Goal: Task Accomplishment & Management: Complete application form

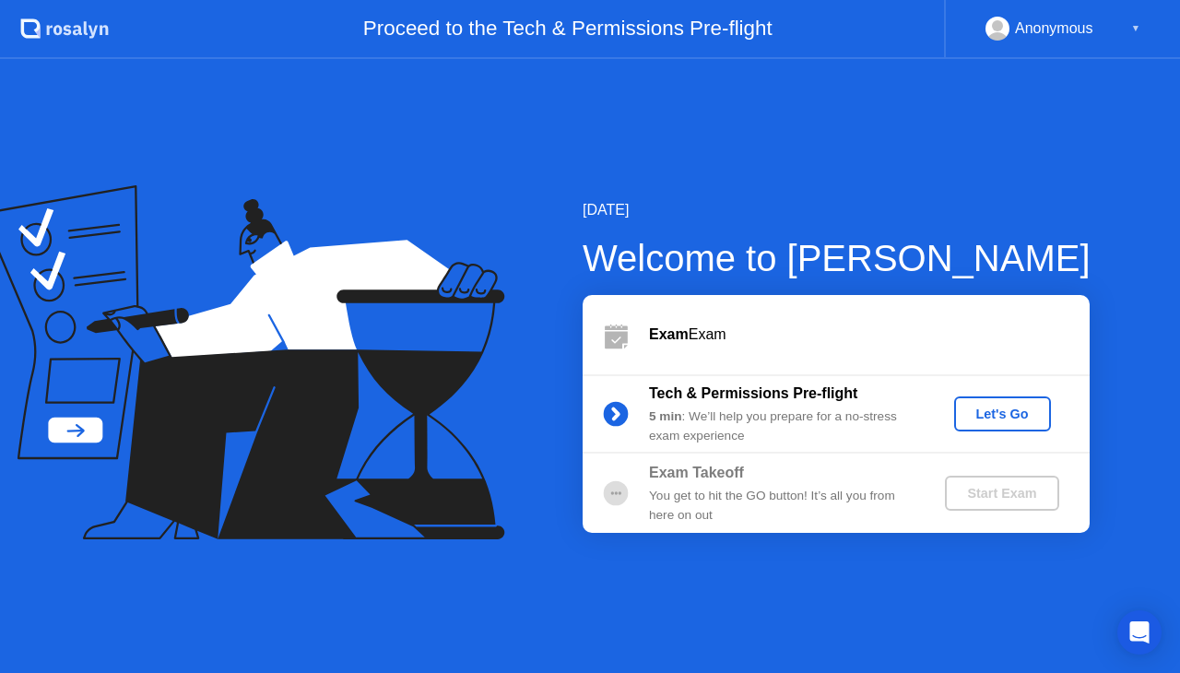
click at [979, 410] on div "Let's Go" at bounding box center [1002, 413] width 82 height 15
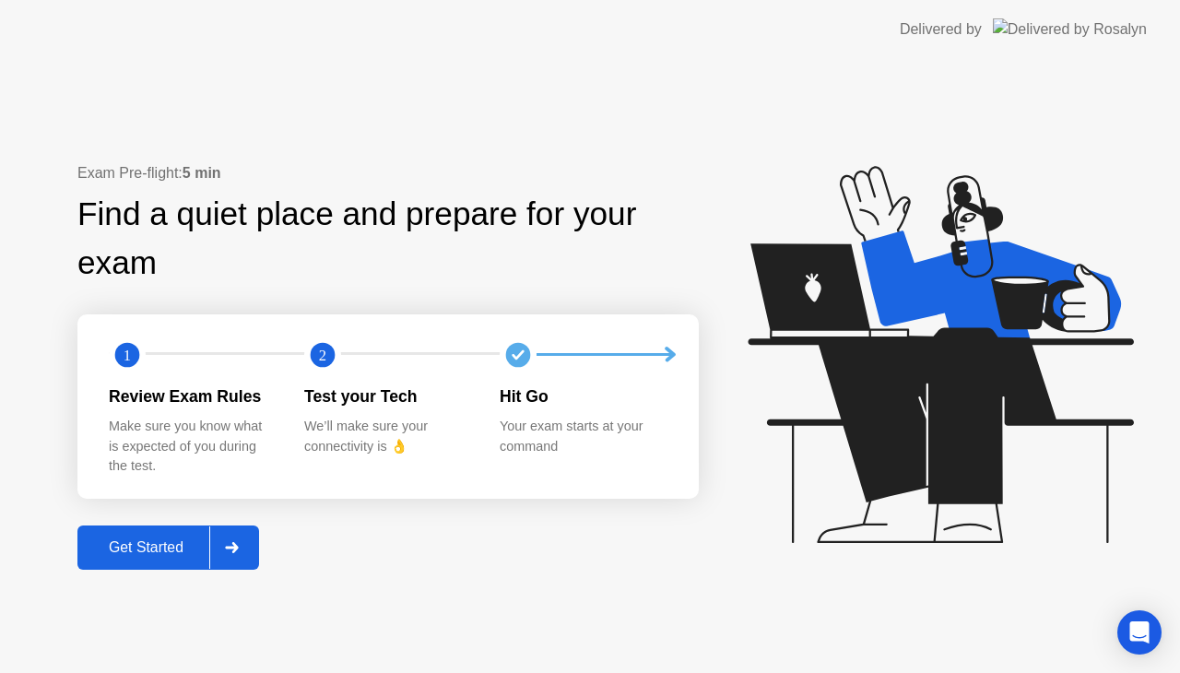
click at [158, 543] on div "Get Started" at bounding box center [146, 547] width 126 height 17
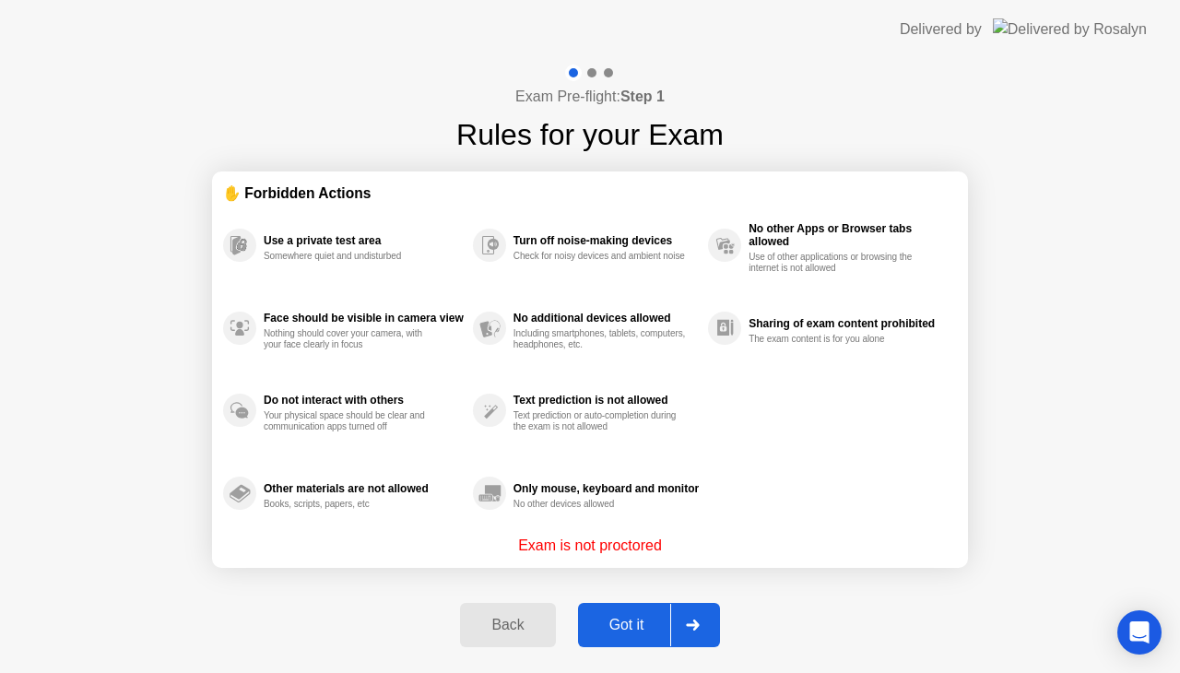
click at [605, 618] on div "Got it" at bounding box center [626, 625] width 87 height 17
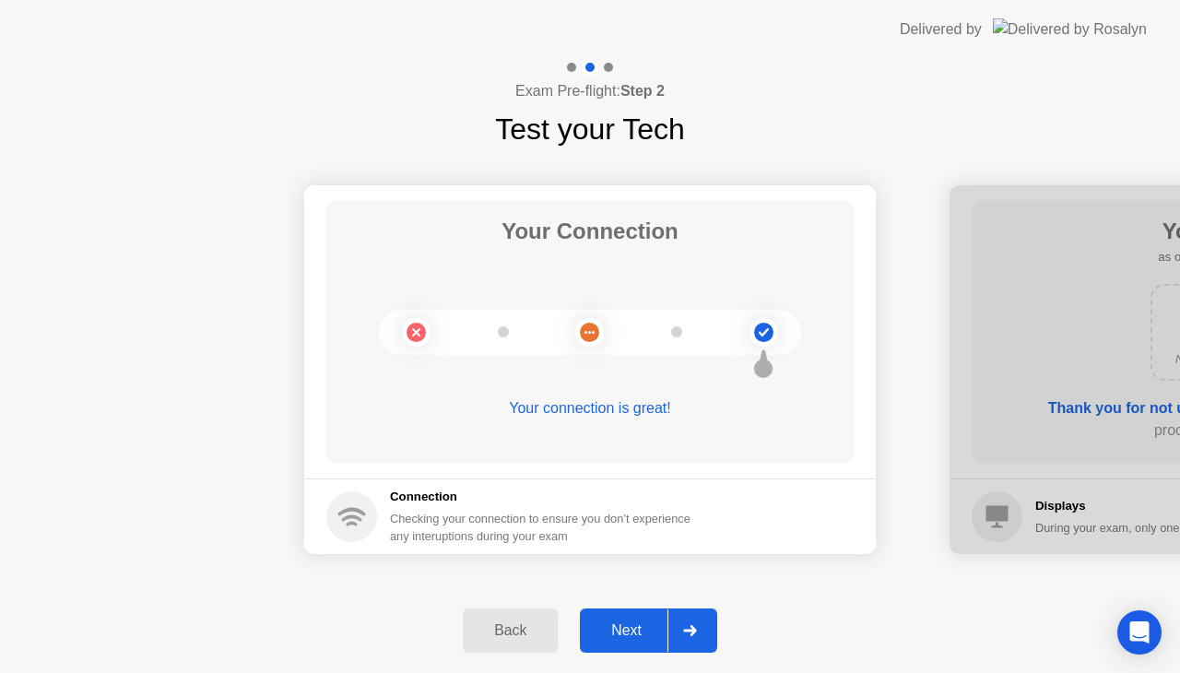
click at [605, 618] on button "Next" at bounding box center [648, 630] width 137 height 44
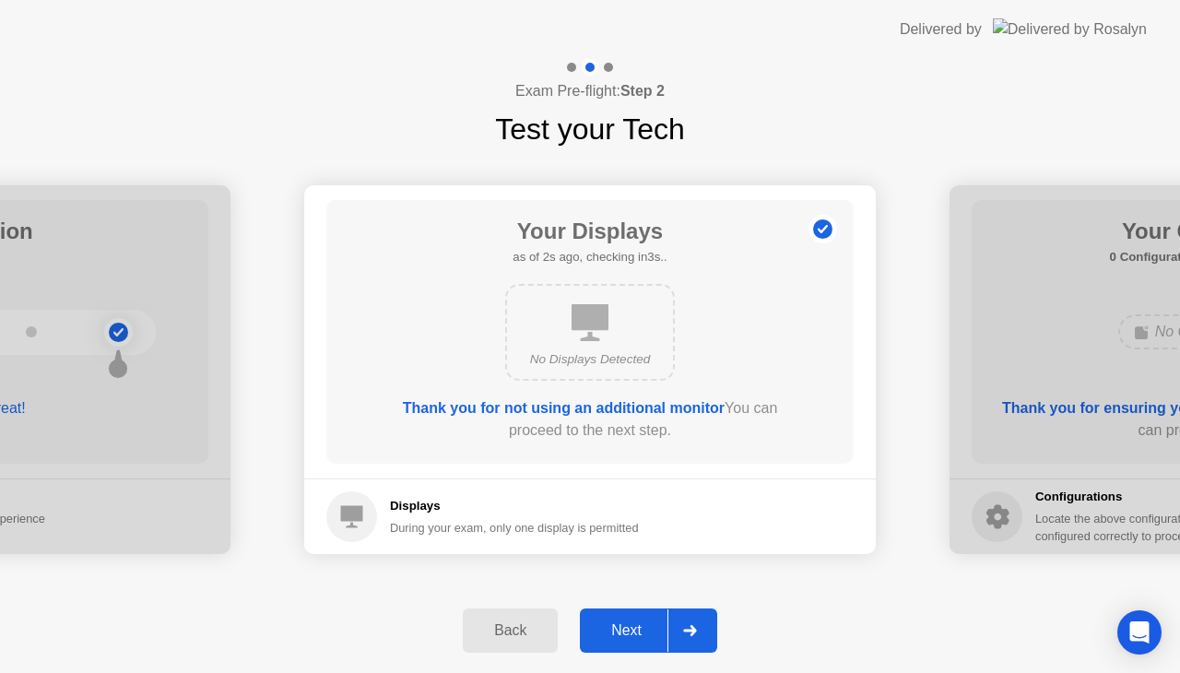
click at [641, 631] on div "Next" at bounding box center [626, 630] width 82 height 17
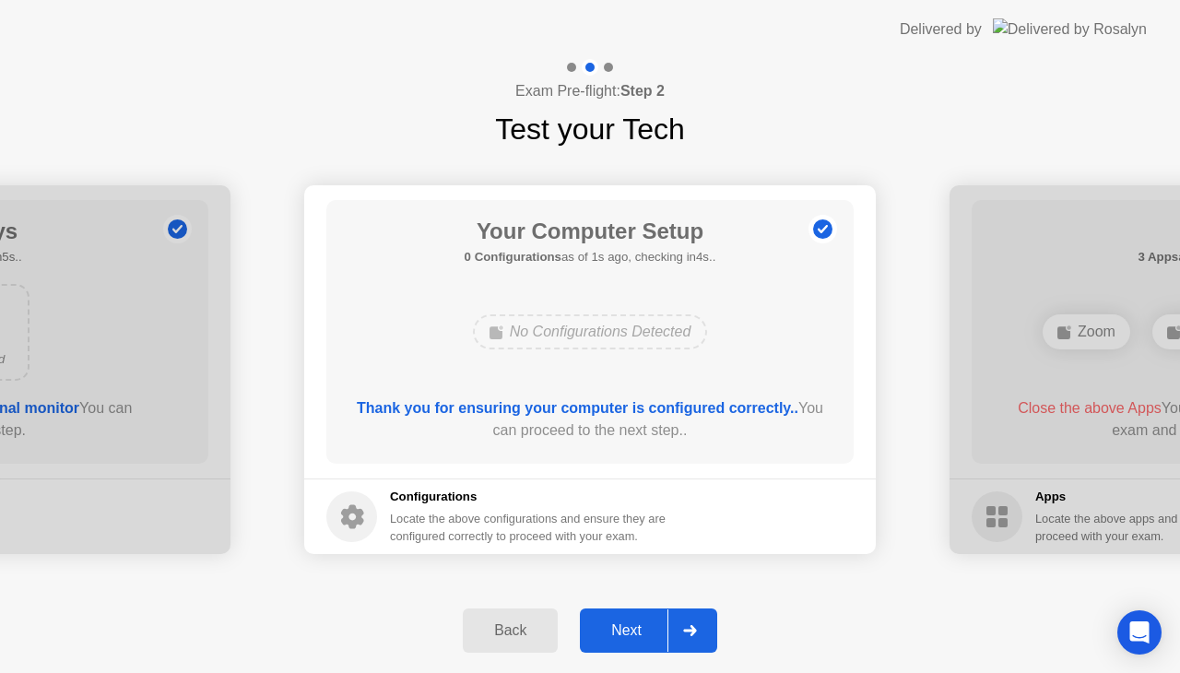
click at [641, 631] on div "Next" at bounding box center [626, 630] width 82 height 17
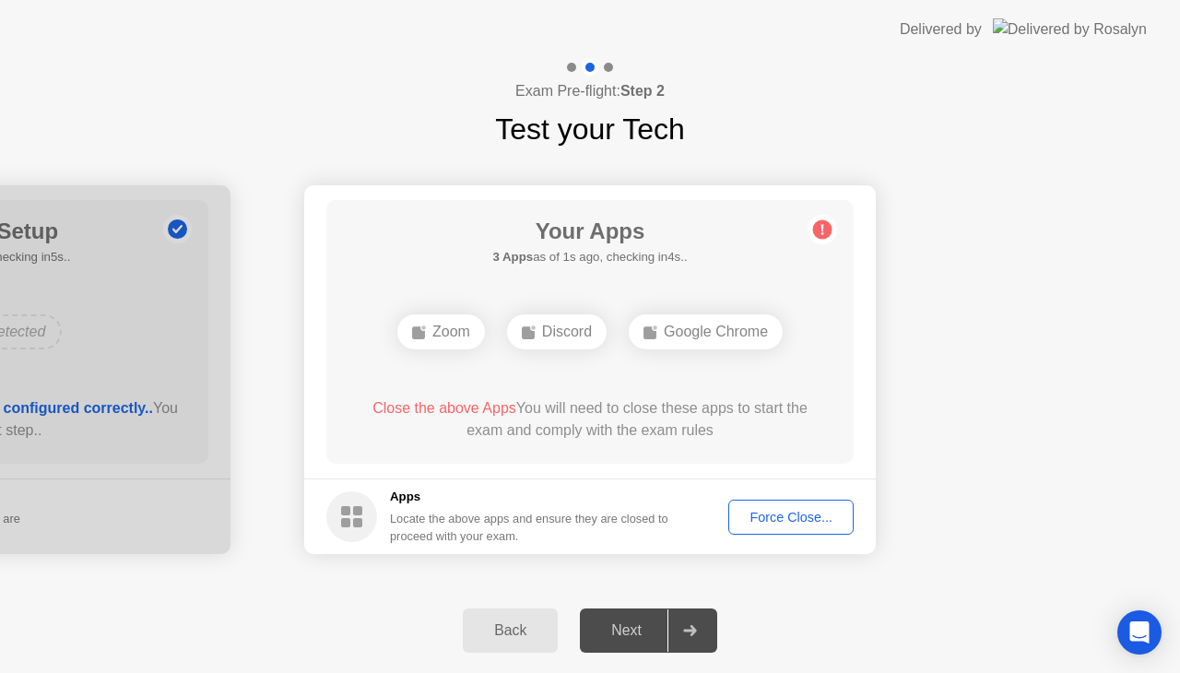
click at [775, 516] on div "Force Close..." at bounding box center [791, 517] width 112 height 15
click at [772, 519] on div "Force Close..." at bounding box center [791, 517] width 112 height 15
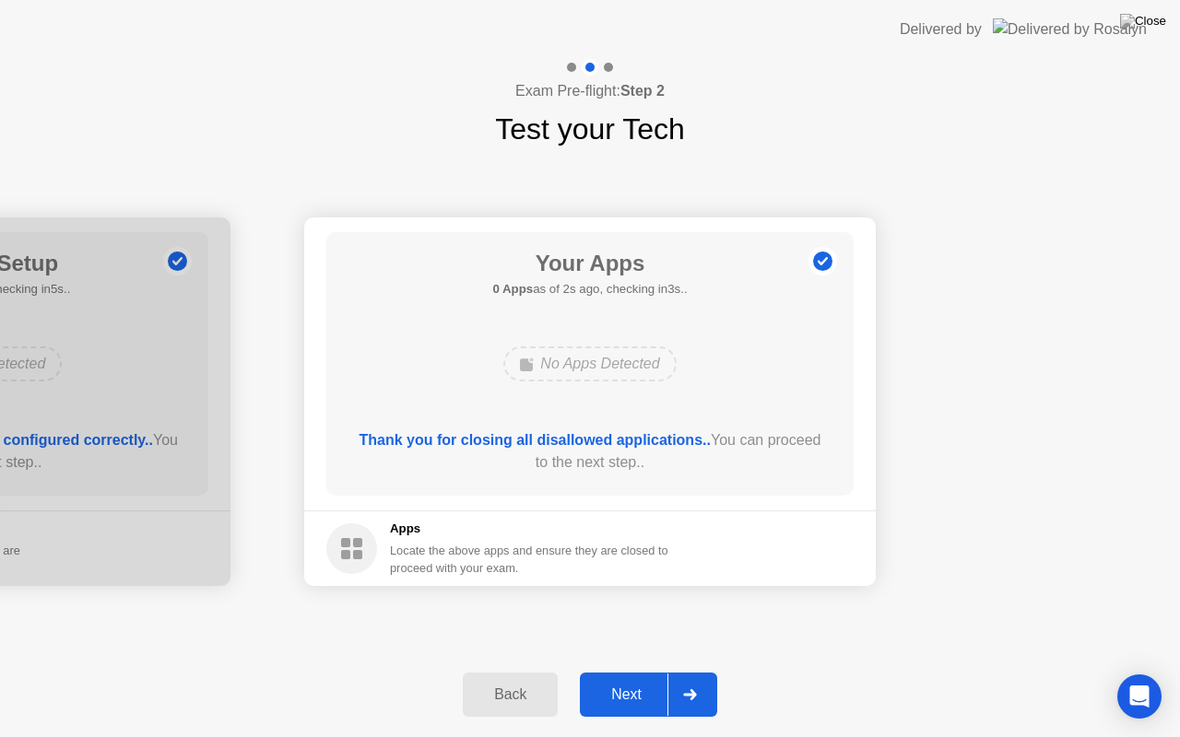
click at [649, 672] on div "Next" at bounding box center [626, 695] width 82 height 17
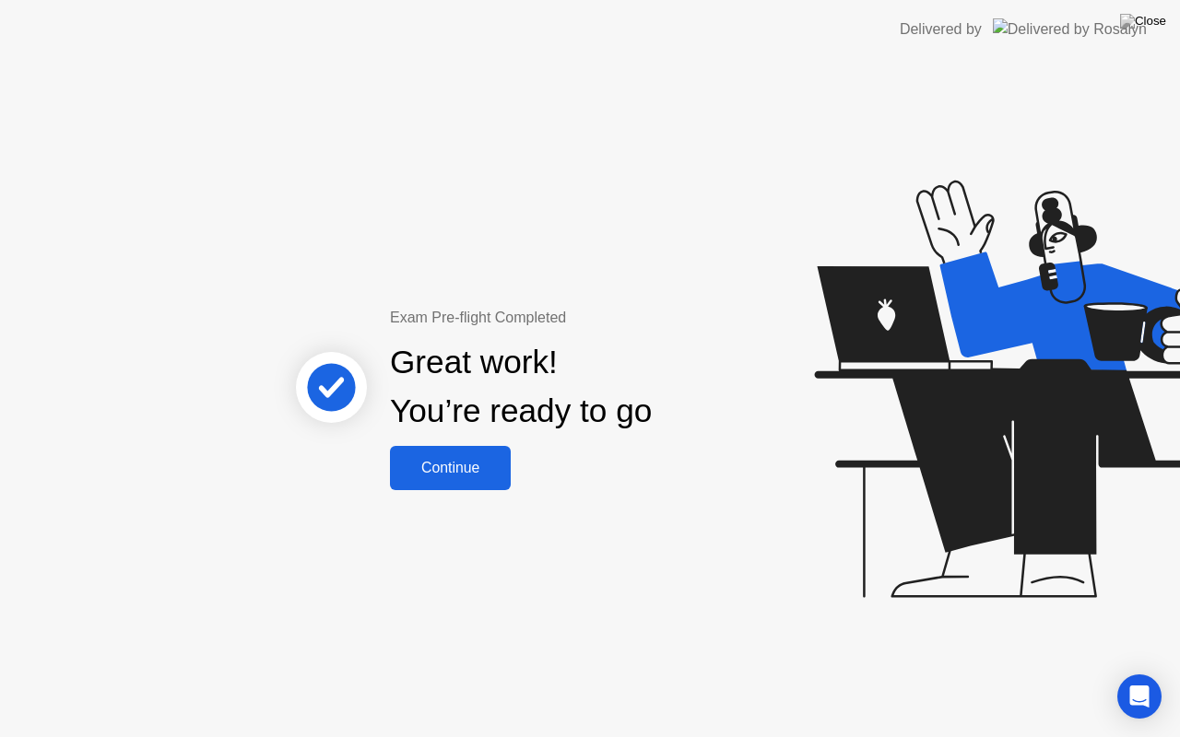
click at [469, 469] on div "Continue" at bounding box center [450, 468] width 110 height 17
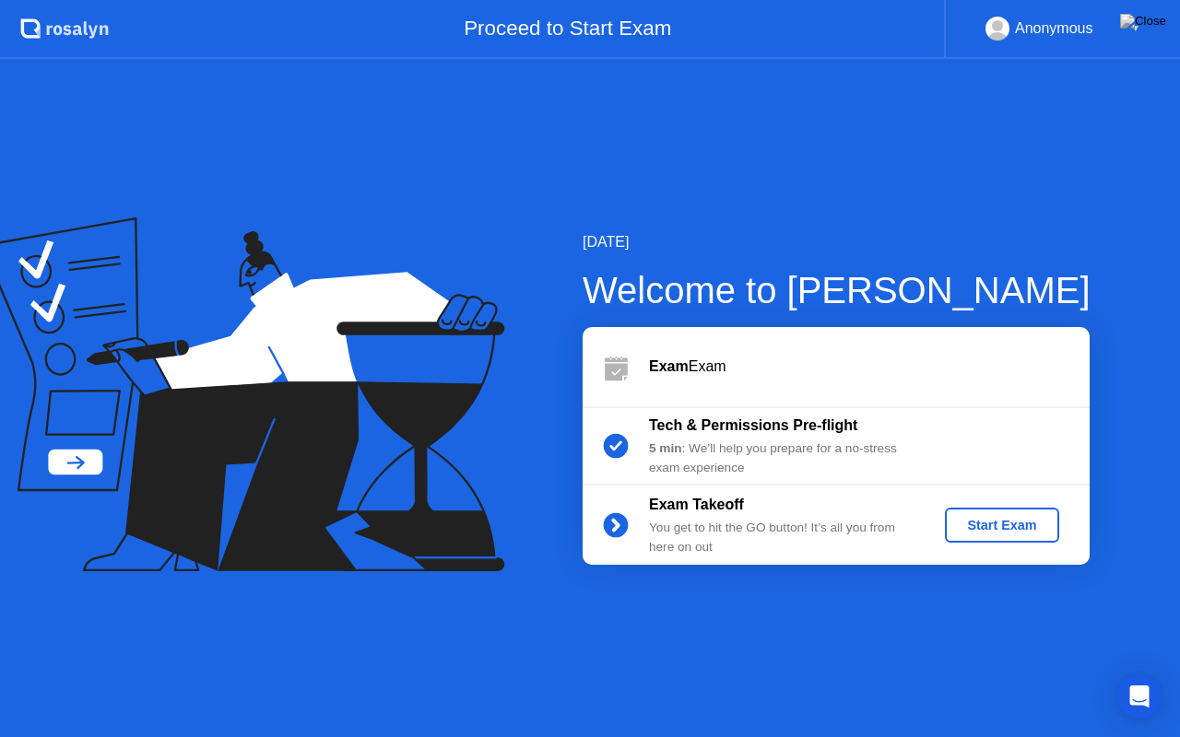
click at [990, 533] on div "Start Exam" at bounding box center [1001, 525] width 99 height 15
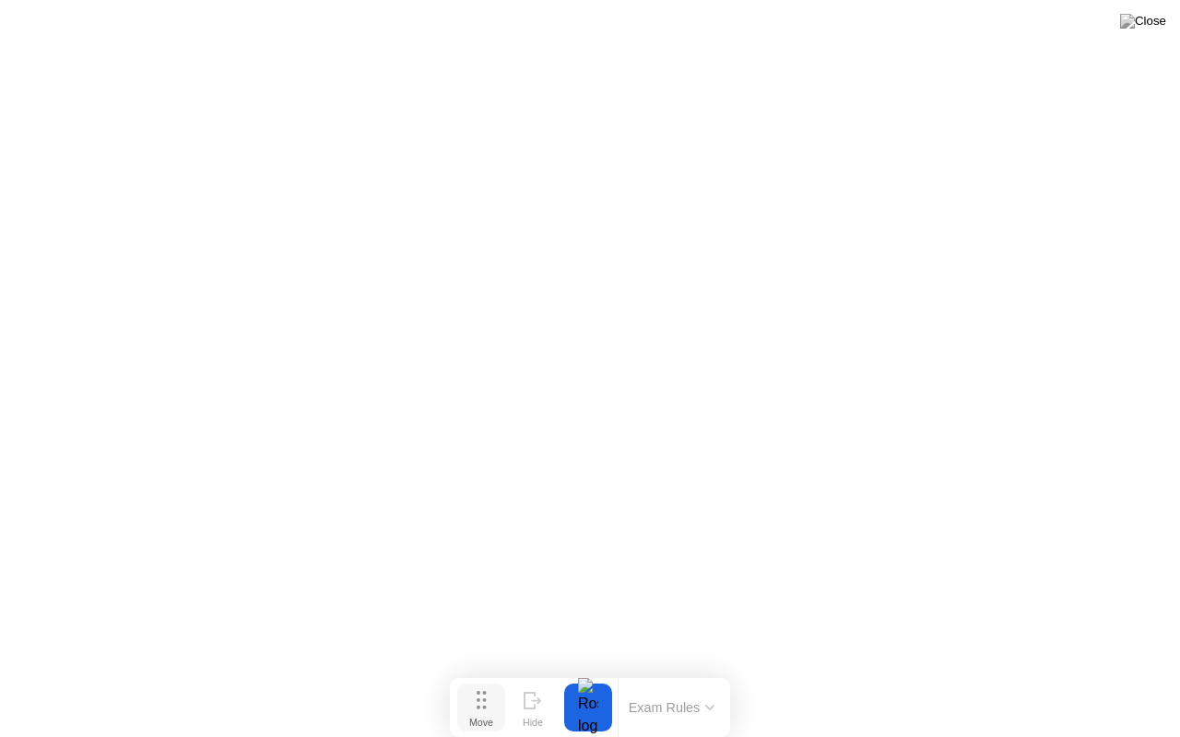
click at [484, 672] on circle at bounding box center [484, 708] width 4 height 4
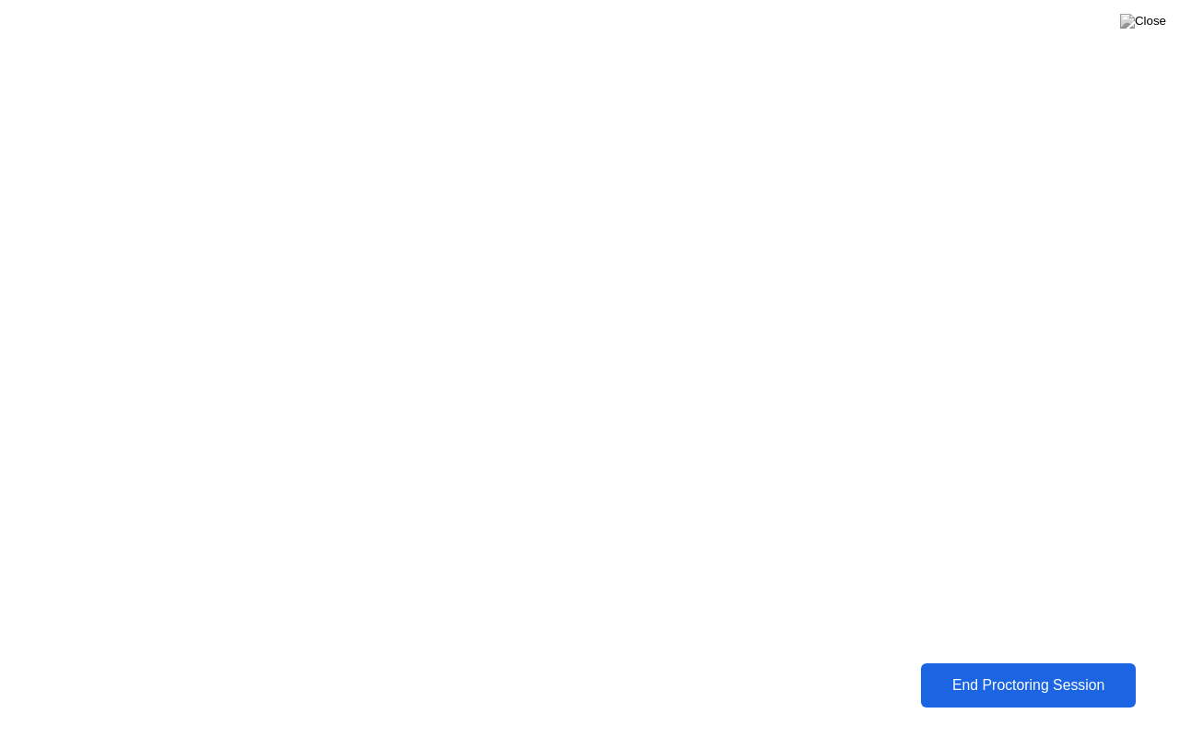
click at [990, 672] on div "End Proctoring Session" at bounding box center [1028, 685] width 205 height 17
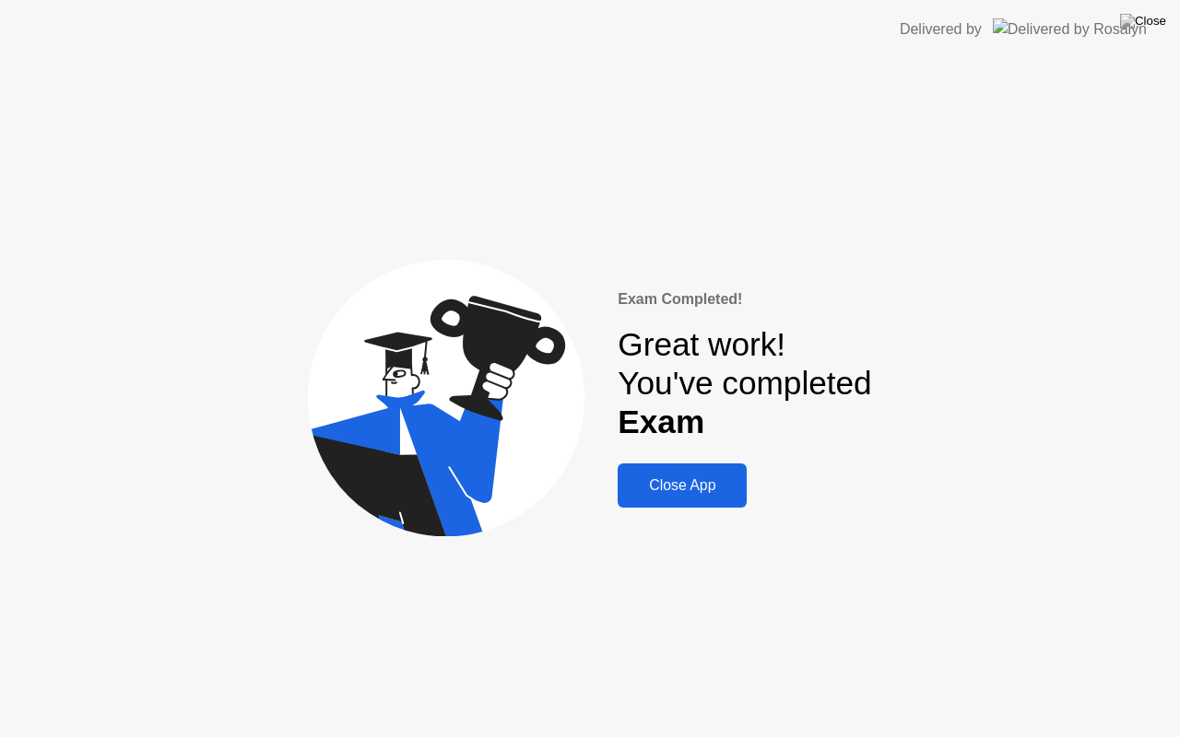
click at [673, 479] on div "Close App" at bounding box center [682, 485] width 118 height 17
